Goal: Transaction & Acquisition: Subscribe to service/newsletter

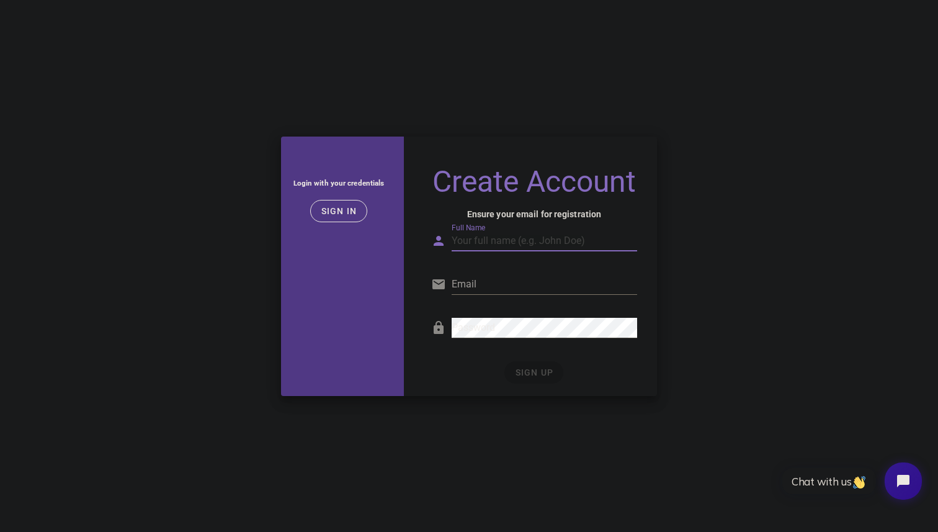
click at [498, 279] on input "Email" at bounding box center [545, 284] width 186 height 20
click at [515, 246] on input "Full Name" at bounding box center [545, 241] width 186 height 20
type input "Jmax"
click at [513, 277] on input "Email" at bounding box center [545, 284] width 186 height 20
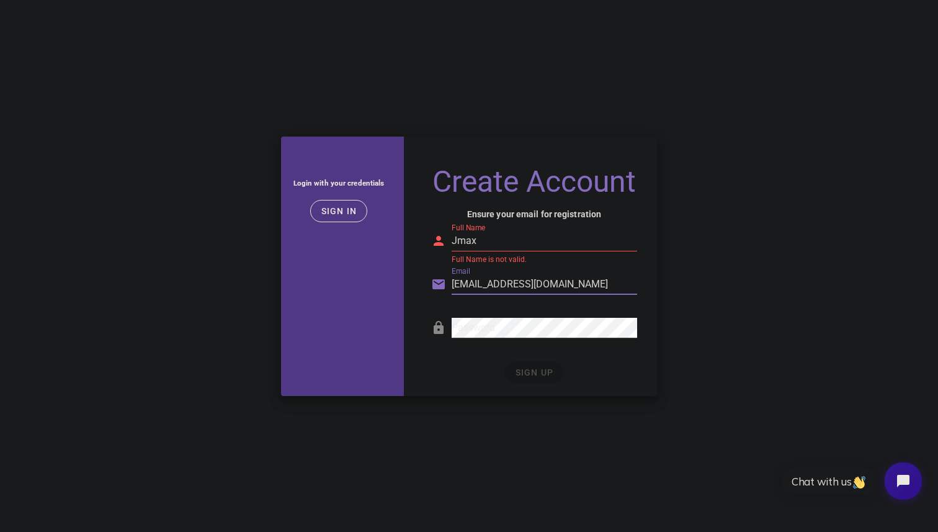
type input "isongjia@gmail.com"
click at [495, 244] on input "Jmax" at bounding box center [545, 241] width 186 height 20
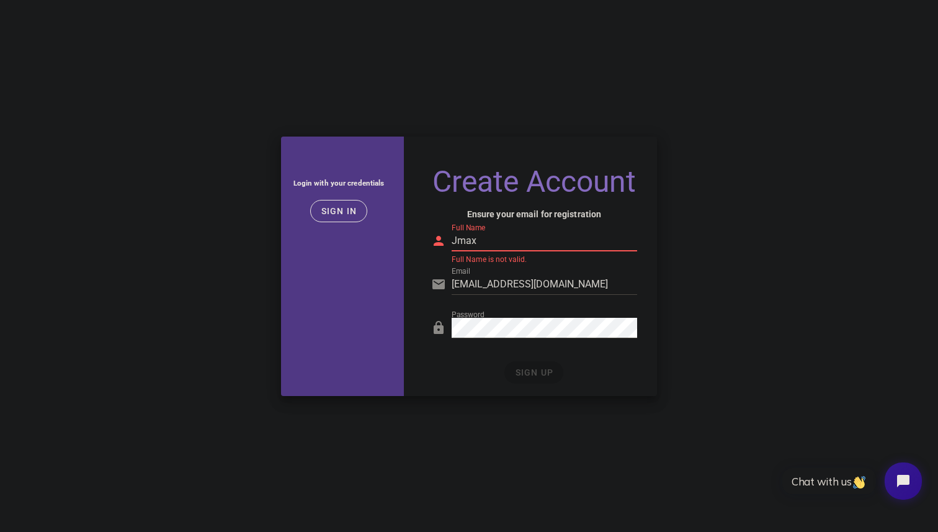
click at [495, 244] on input "Jmax" at bounding box center [545, 241] width 186 height 20
click at [473, 241] on input "max foo" at bounding box center [545, 241] width 186 height 20
click at [737, 308] on div "Login with your credentials Sign in Create Account Ensure your email for regist…" at bounding box center [469, 266] width 938 height 274
click at [556, 239] on input "max_foo" at bounding box center [545, 241] width 186 height 20
click at [476, 244] on input "max_foo0" at bounding box center [545, 241] width 186 height 20
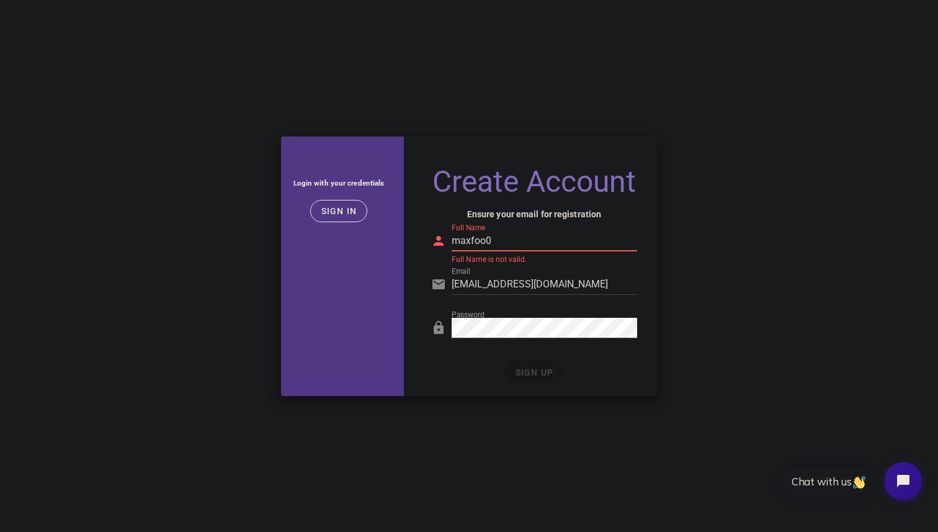
click at [506, 241] on input "maxfoo0" at bounding box center [545, 241] width 186 height 20
click at [472, 243] on input "maxfoo" at bounding box center [545, 241] width 186 height 20
type input "max foo"
click at [689, 297] on div "Login with your credentials Sign in Create Account Ensure your email for regist…" at bounding box center [469, 266] width 938 height 274
click at [535, 373] on span "SIGN UP" at bounding box center [533, 372] width 39 height 10
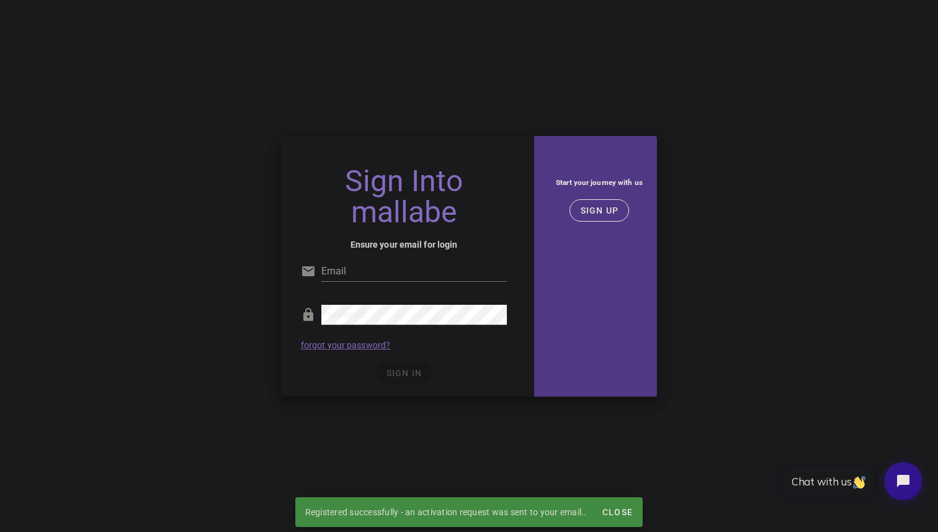
click at [395, 267] on input "Email" at bounding box center [414, 271] width 186 height 20
type input "isongjia@gmail.com"
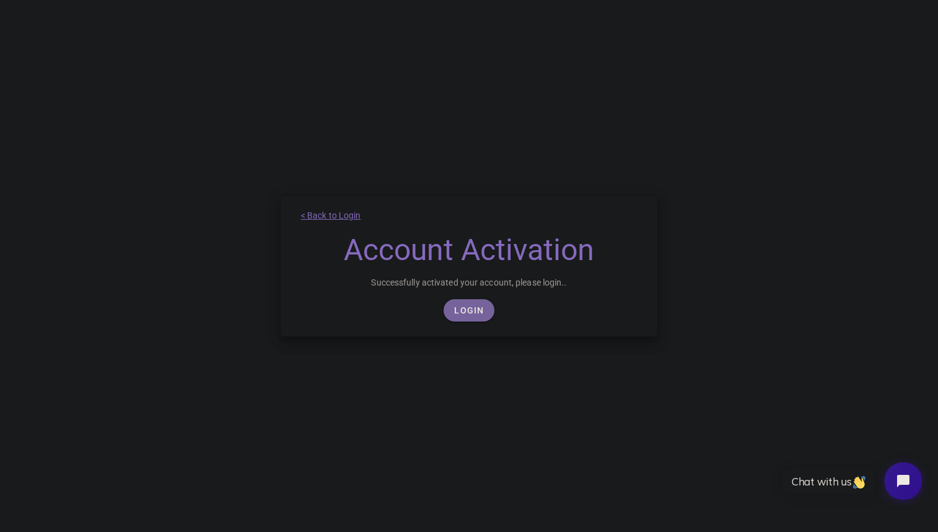
click at [466, 307] on span "Login" at bounding box center [469, 310] width 30 height 10
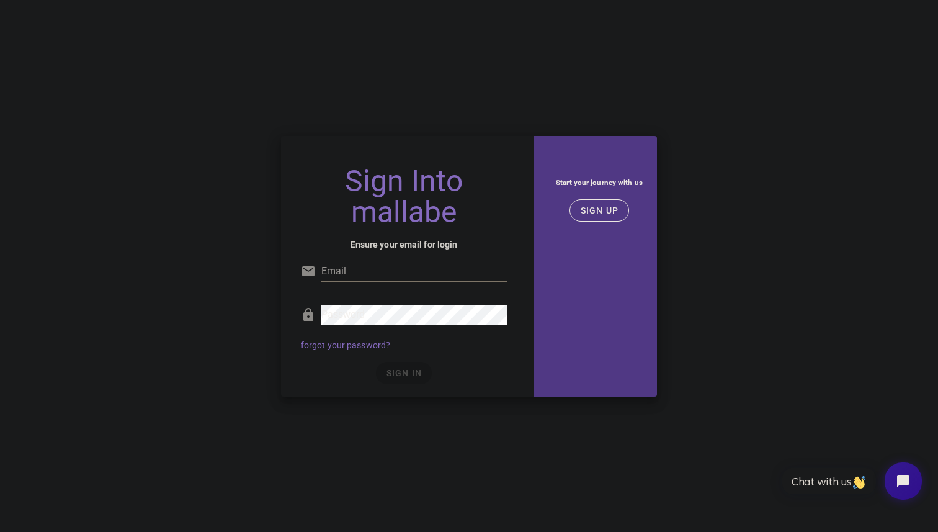
click at [387, 266] on input "Email" at bounding box center [414, 271] width 186 height 20
type input "isongjia@gmail.com"
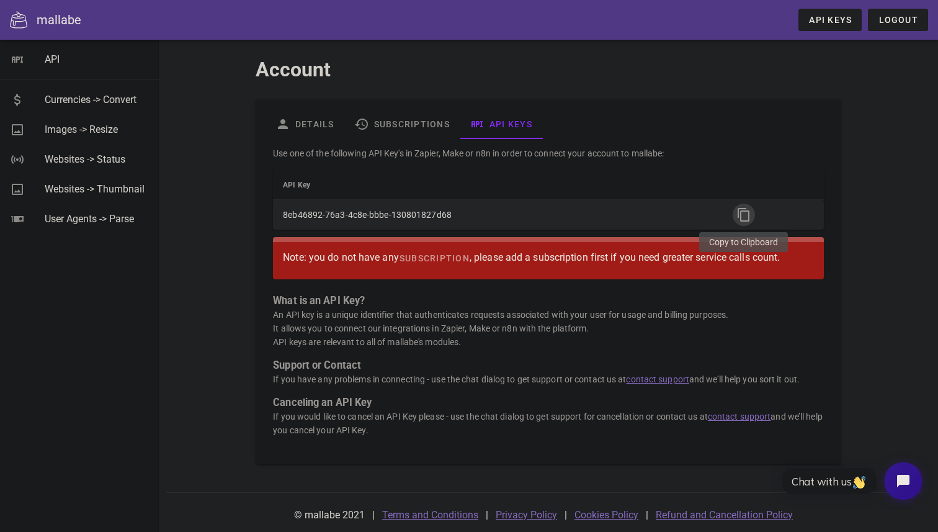
click at [746, 210] on icon "button" at bounding box center [743, 214] width 15 height 15
click at [746, 211] on icon "button" at bounding box center [743, 214] width 15 height 15
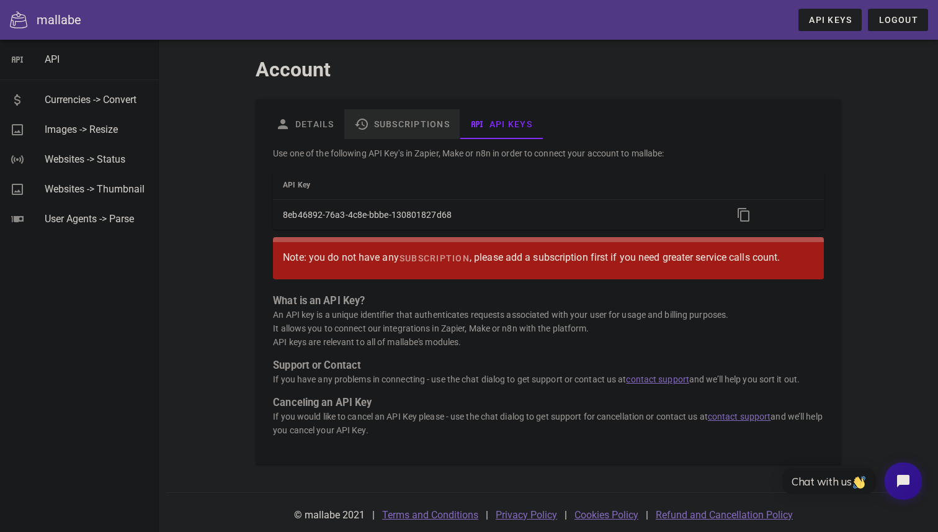
click at [403, 128] on link "Subscriptions" at bounding box center [401, 124] width 115 height 30
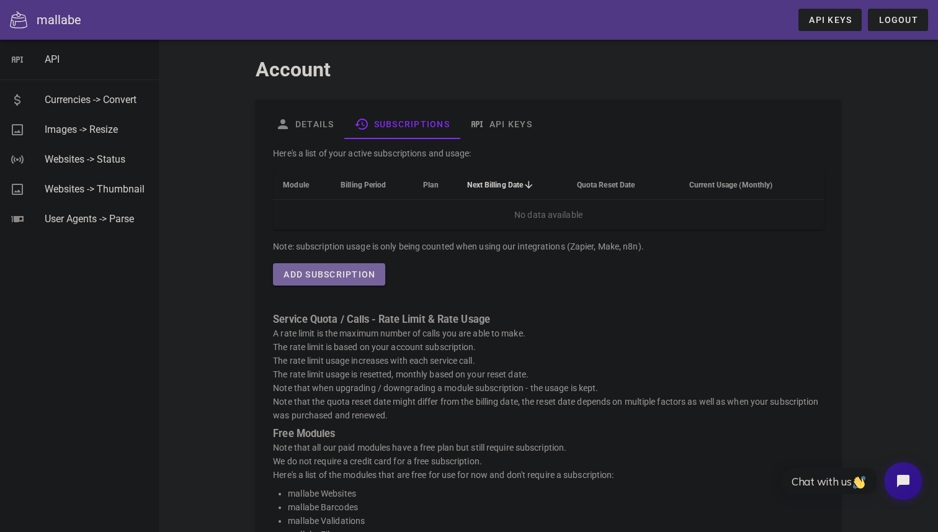
click at [336, 275] on span "Add Subscription" at bounding box center [329, 274] width 92 height 10
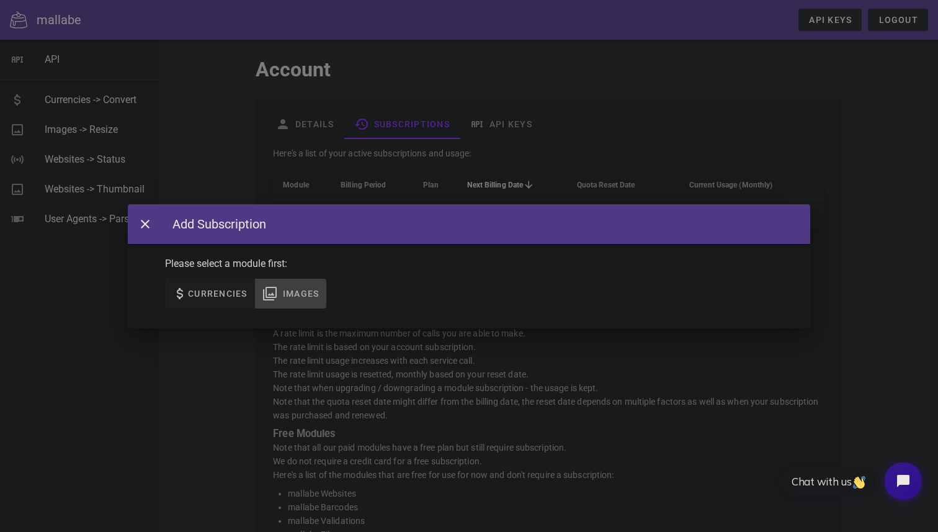
click at [308, 297] on span "Images" at bounding box center [300, 293] width 37 height 10
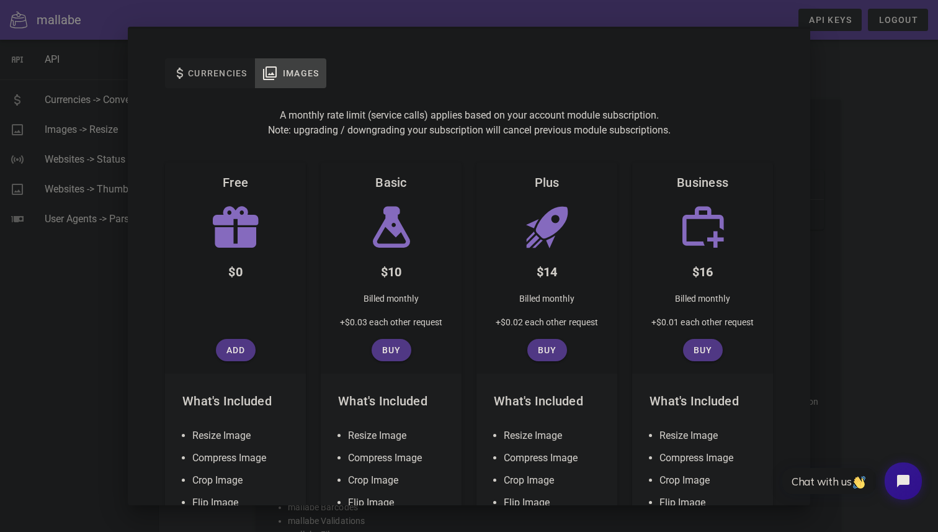
scroll to position [48, 0]
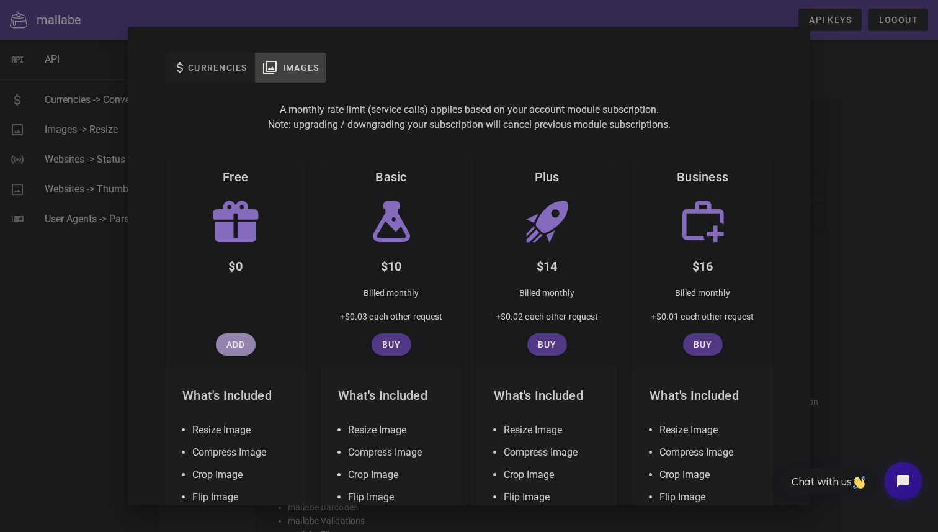
click at [238, 345] on span "Add" at bounding box center [236, 344] width 30 height 10
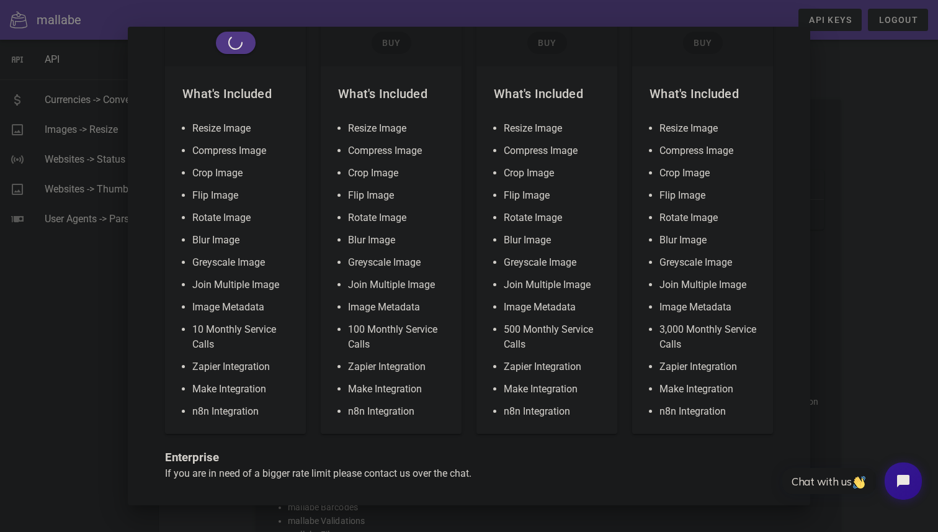
scroll to position [350, 0]
